Goal: Task Accomplishment & Management: Use online tool/utility

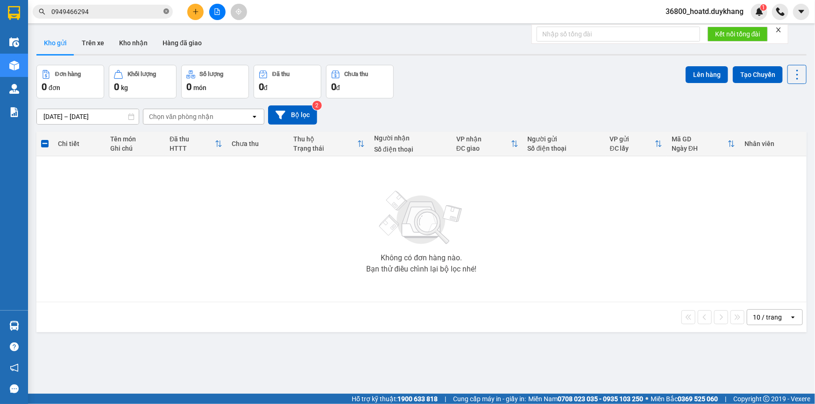
click at [167, 11] on icon "close-circle" at bounding box center [166, 11] width 6 height 6
paste input "0385386378"
type input "0385386378"
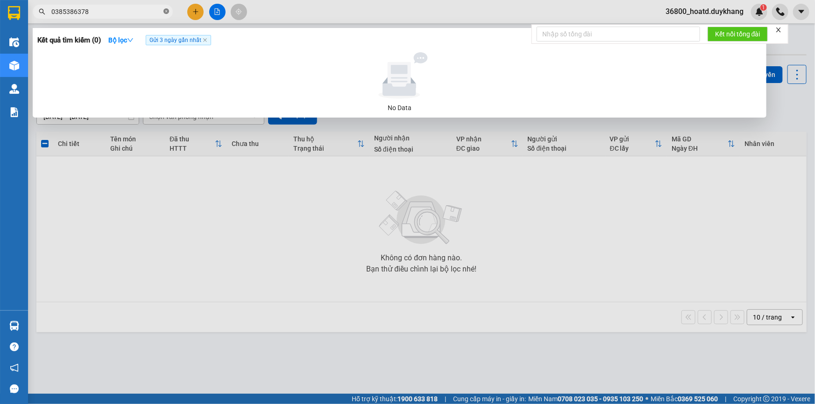
click at [164, 13] on icon "close-circle" at bounding box center [166, 11] width 6 height 6
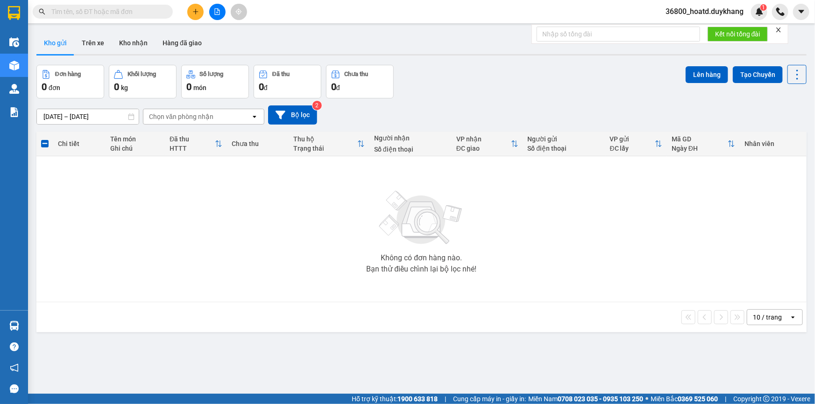
click at [140, 12] on input "text" at bounding box center [106, 12] width 110 height 10
type input "0"
type input "9"
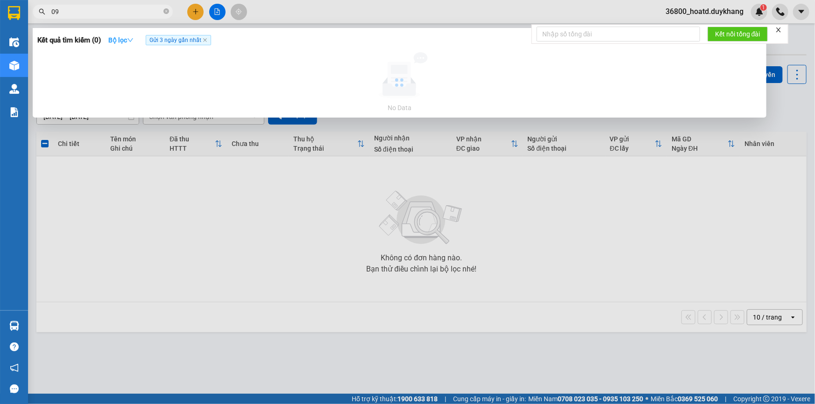
type input "0"
type input "0965293663"
click at [164, 11] on icon "close-circle" at bounding box center [166, 11] width 6 height 6
